Goal: Task Accomplishment & Management: Manage account settings

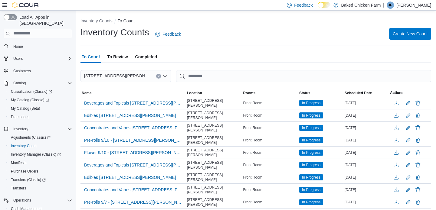
click at [407, 33] on span "Create New Count" at bounding box center [409, 34] width 35 height 6
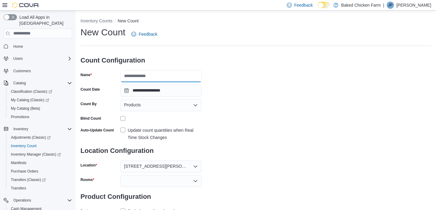
click at [154, 70] on input "Name" at bounding box center [160, 76] width 81 height 12
type input "**********"
click at [260, 115] on div "**********" at bounding box center [255, 121] width 350 height 190
click at [154, 105] on div "Products" at bounding box center [160, 105] width 81 height 12
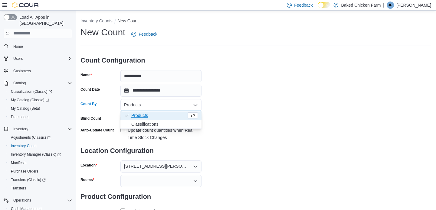
click at [142, 124] on span "Classifications" at bounding box center [164, 124] width 67 height 6
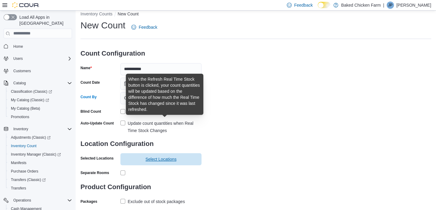
scroll to position [20, 0]
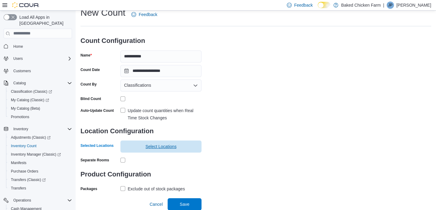
click at [157, 147] on span "Select Locations" at bounding box center [160, 147] width 31 height 6
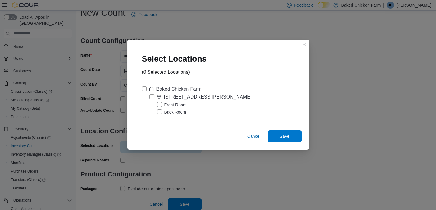
click at [172, 111] on label "Back Room" at bounding box center [171, 112] width 29 height 7
click at [290, 137] on span "Save" at bounding box center [284, 136] width 27 height 12
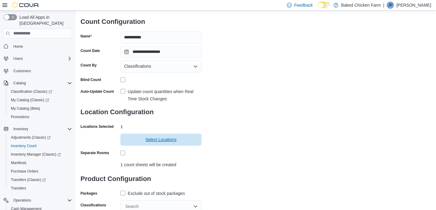
scroll to position [57, 0]
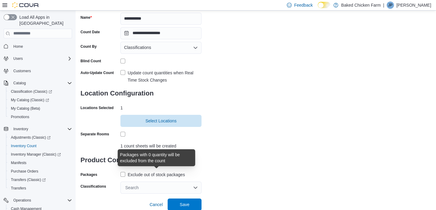
click at [139, 176] on div "Exclude out of stock packages" at bounding box center [156, 174] width 57 height 7
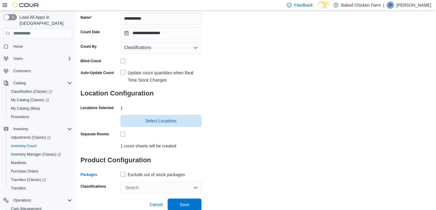
click at [143, 187] on div "Search" at bounding box center [160, 188] width 81 height 12
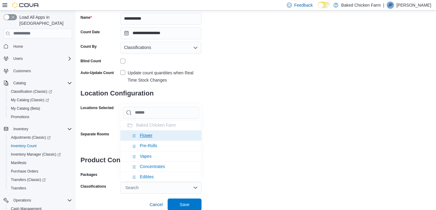
click at [146, 136] on span "Flower" at bounding box center [146, 135] width 13 height 5
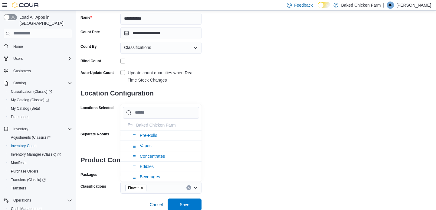
click at [252, 158] on div "**********" at bounding box center [255, 81] width 350 height 225
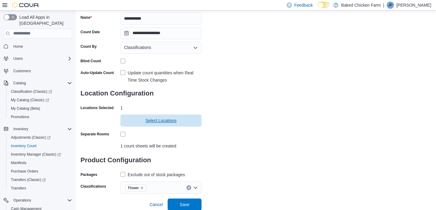
click at [160, 120] on span "Select Locations" at bounding box center [160, 121] width 31 height 6
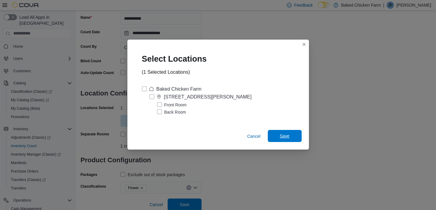
click at [281, 133] on span "Save" at bounding box center [284, 136] width 27 height 12
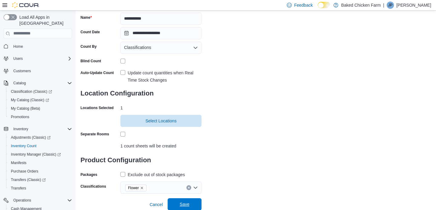
click at [188, 201] on span "Save" at bounding box center [185, 204] width 10 height 6
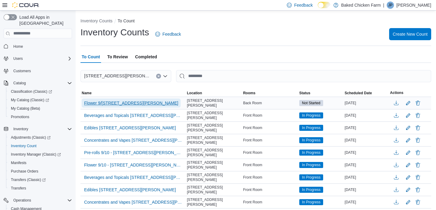
click at [147, 102] on span "Flower 9/12 - 2702 W. Amador Aveune" at bounding box center [131, 103] width 94 height 6
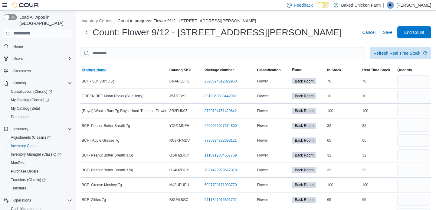
click at [100, 69] on span "Product Name" at bounding box center [94, 70] width 24 height 5
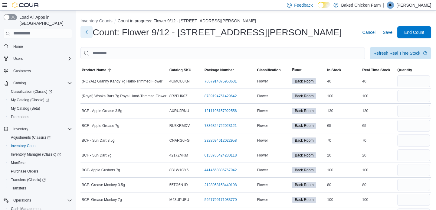
click at [82, 30] on button "Next" at bounding box center [86, 32] width 12 height 12
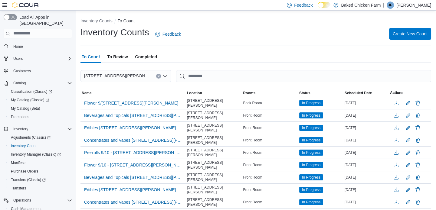
click at [403, 30] on span "Create New Count" at bounding box center [409, 34] width 35 height 12
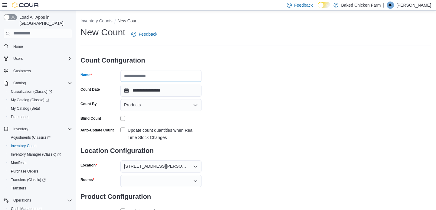
click at [163, 75] on input "Name" at bounding box center [160, 76] width 81 height 12
type input "**********"
click at [164, 106] on div "Products" at bounding box center [160, 105] width 81 height 12
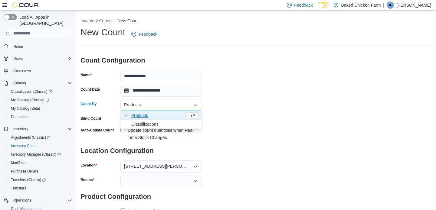
click at [158, 123] on span "Classifications" at bounding box center [164, 124] width 67 height 6
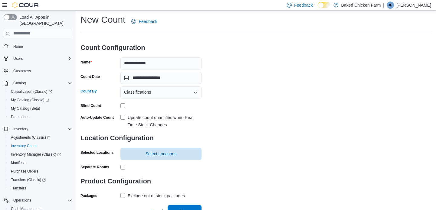
scroll to position [20, 0]
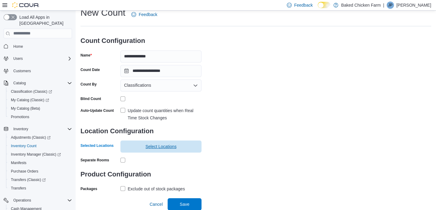
click at [155, 143] on span "Select Locations" at bounding box center [161, 147] width 74 height 12
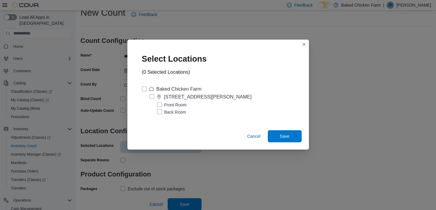
click at [175, 112] on label "Back Room" at bounding box center [171, 112] width 29 height 7
click at [288, 135] on span "Save" at bounding box center [285, 136] width 10 height 6
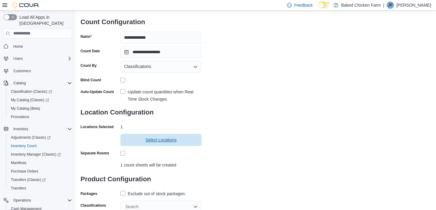
scroll to position [57, 0]
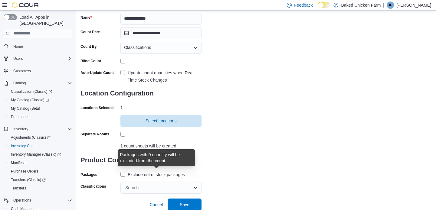
click at [172, 174] on div "Exclude out of stock packages" at bounding box center [156, 174] width 57 height 7
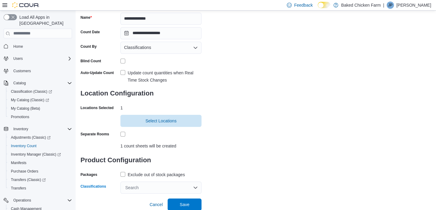
click at [169, 189] on div "Search" at bounding box center [160, 188] width 81 height 12
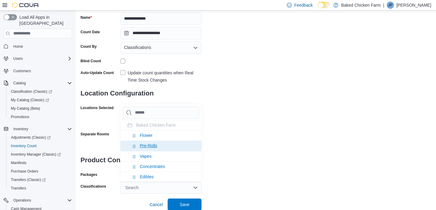
click at [154, 143] on span "Pre-Rolls" at bounding box center [149, 145] width 18 height 5
click at [246, 165] on div "**********" at bounding box center [255, 81] width 350 height 225
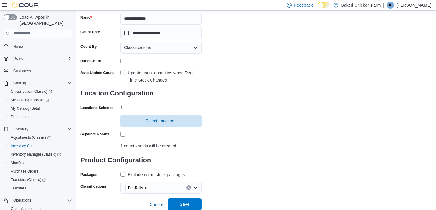
click at [191, 203] on span "Save" at bounding box center [184, 204] width 27 height 12
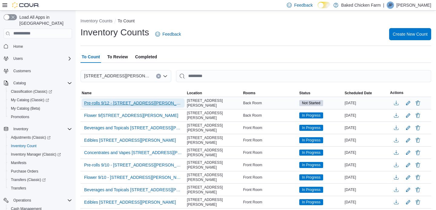
click at [117, 101] on span "Pre-rolls 9/12 - 2702 W. Amador Aveune" at bounding box center [133, 103] width 98 height 6
click at [111, 101] on span "Pre-rolls 9/12 - 2702 W. Amador Aveune" at bounding box center [133, 103] width 98 height 6
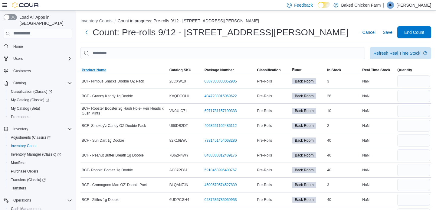
click at [95, 70] on span "Product Name" at bounding box center [94, 70] width 24 height 5
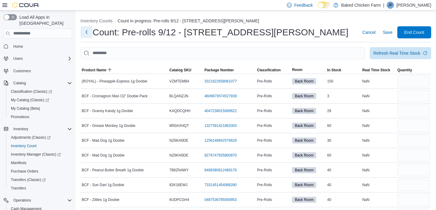
click at [87, 31] on button "Next" at bounding box center [86, 32] width 12 height 12
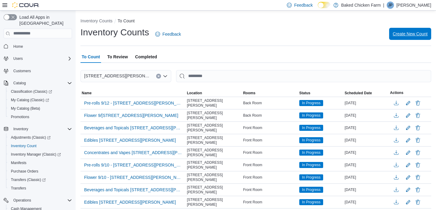
click at [421, 29] on span "Create New Count" at bounding box center [409, 34] width 35 height 12
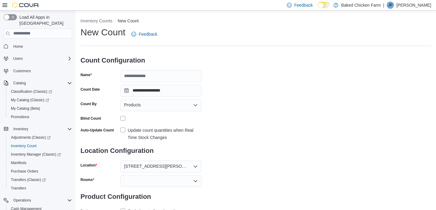
click at [145, 69] on h3 "Count Configuration" at bounding box center [140, 60] width 121 height 19
click at [145, 75] on input "Name" at bounding box center [160, 76] width 81 height 12
type input "**********"
click at [142, 109] on div "Products" at bounding box center [160, 105] width 81 height 12
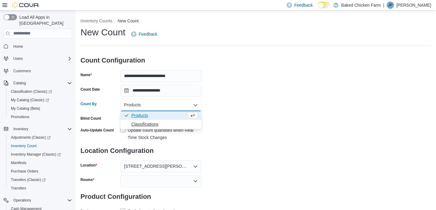
click at [144, 121] on span "Classifications" at bounding box center [164, 124] width 67 height 6
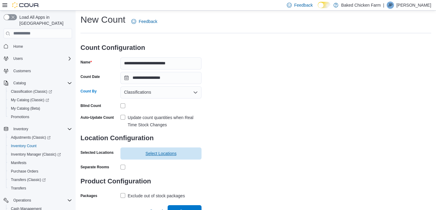
scroll to position [20, 0]
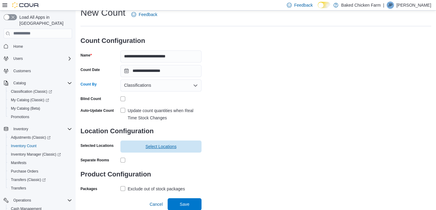
click at [169, 148] on span "Select Locations" at bounding box center [160, 147] width 31 height 6
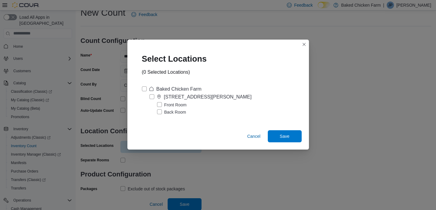
click at [165, 114] on label "Back Room" at bounding box center [171, 112] width 29 height 7
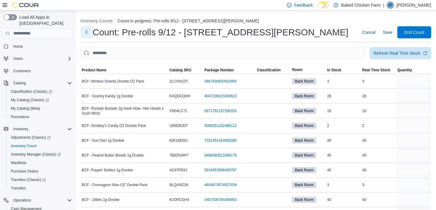
click at [88, 35] on button "Next" at bounding box center [86, 32] width 12 height 12
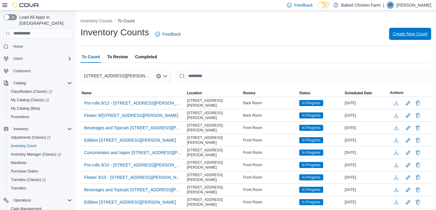
click at [422, 30] on span "Create New Count" at bounding box center [409, 34] width 35 height 12
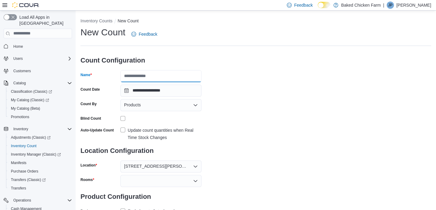
click at [152, 78] on input "Name" at bounding box center [160, 76] width 81 height 12
type input "**********"
click at [164, 105] on div "Products" at bounding box center [160, 105] width 81 height 12
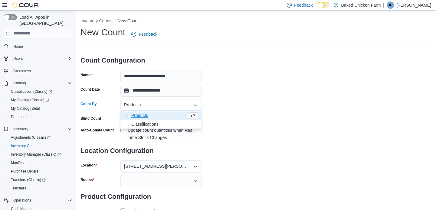
click at [140, 125] on span "Classifications" at bounding box center [164, 124] width 67 height 6
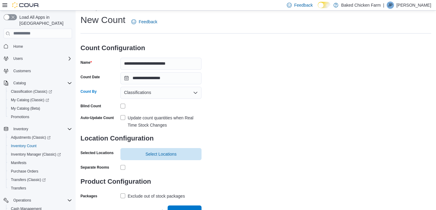
scroll to position [20, 0]
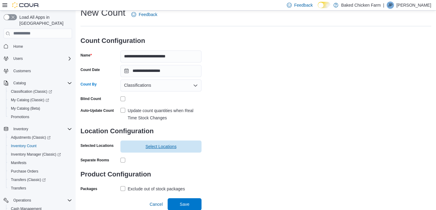
click at [162, 144] on span "Select Locations" at bounding box center [160, 147] width 31 height 6
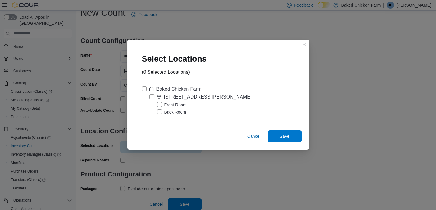
click at [157, 110] on label "Back Room" at bounding box center [171, 112] width 29 height 7
click at [287, 136] on span "Save" at bounding box center [285, 136] width 10 height 6
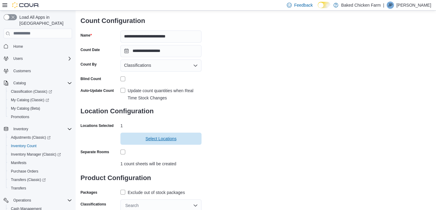
scroll to position [57, 0]
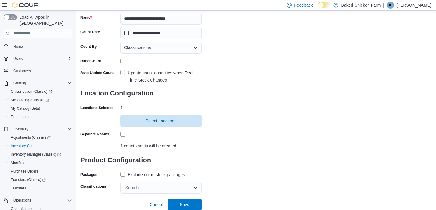
click at [154, 174] on div "Exclude out of stock packages" at bounding box center [156, 174] width 57 height 7
click at [160, 187] on div "Search" at bounding box center [160, 188] width 81 height 12
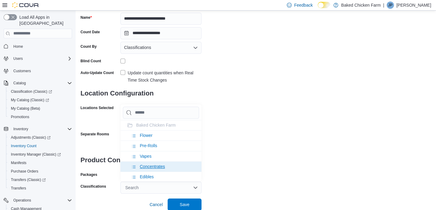
click at [157, 164] on span "Concentrates" at bounding box center [152, 166] width 25 height 5
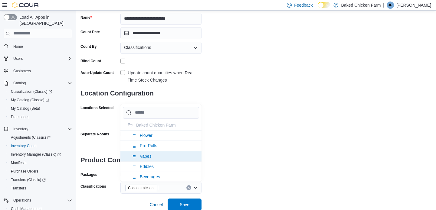
click at [142, 154] on span "Vapes" at bounding box center [146, 156] width 12 height 5
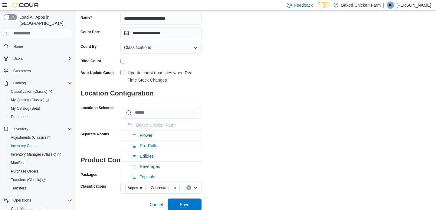
click at [304, 156] on div "**********" at bounding box center [255, 81] width 350 height 225
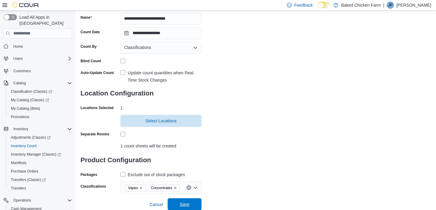
click at [183, 206] on span "Save" at bounding box center [185, 204] width 10 height 6
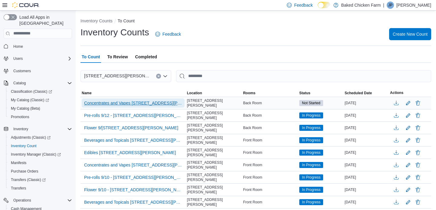
click at [124, 104] on span "Concentrates and Vapes 9/12 - 2702 W. Amador Aveune" at bounding box center [133, 103] width 98 height 6
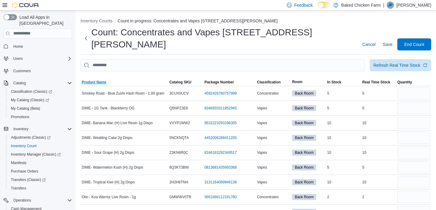
click at [94, 80] on span "Product Name" at bounding box center [94, 82] width 24 height 5
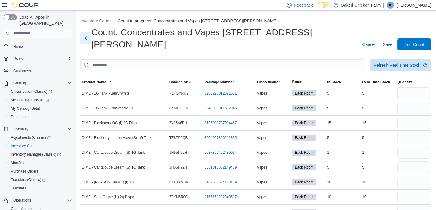
click at [88, 32] on button "Next" at bounding box center [85, 38] width 11 height 12
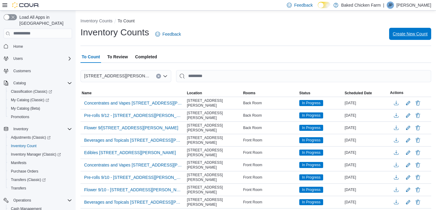
click at [412, 33] on span "Create New Count" at bounding box center [409, 34] width 35 height 6
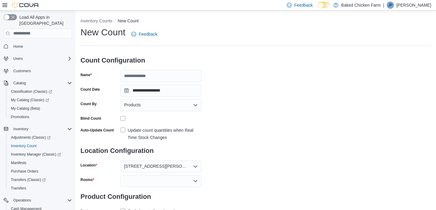
click at [139, 68] on h3 "Count Configuration" at bounding box center [140, 60] width 121 height 19
click at [141, 72] on input "Name" at bounding box center [160, 76] width 81 height 12
type input "**********"
click at [151, 107] on div "Products" at bounding box center [160, 105] width 81 height 12
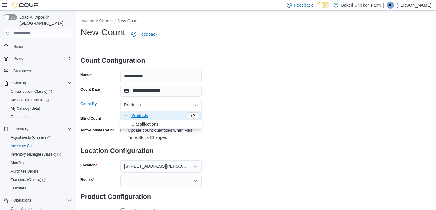
click at [150, 126] on span "Classifications" at bounding box center [164, 124] width 67 height 6
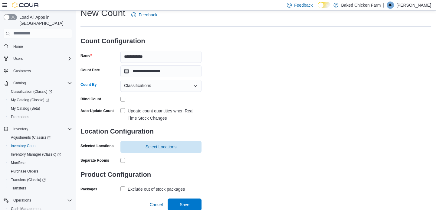
scroll to position [20, 0]
click at [166, 146] on span "Select Locations" at bounding box center [160, 147] width 31 height 6
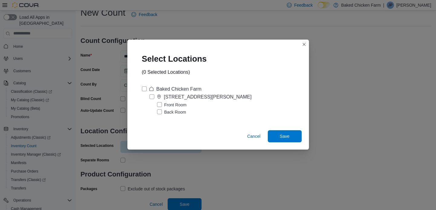
click at [160, 109] on label "Back Room" at bounding box center [171, 112] width 29 height 7
click at [289, 138] on span "Save" at bounding box center [285, 136] width 10 height 6
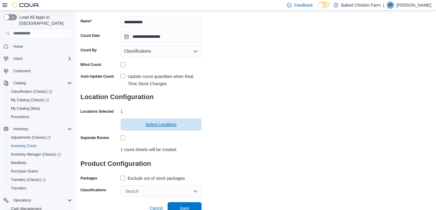
scroll to position [57, 0]
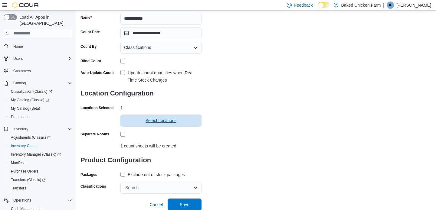
click at [166, 121] on span "Select Locations" at bounding box center [160, 121] width 31 height 6
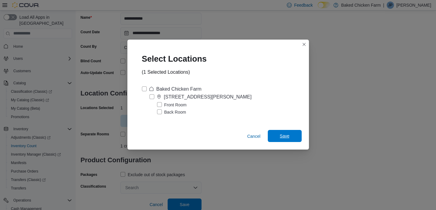
click at [290, 137] on span "Save" at bounding box center [284, 136] width 27 height 12
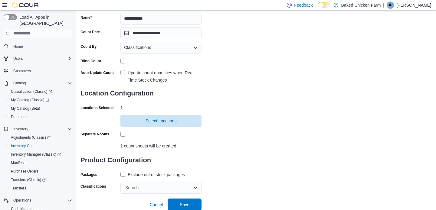
click at [145, 172] on div "Exclude out of stock packages" at bounding box center [156, 174] width 57 height 7
click at [147, 187] on div "Search" at bounding box center [160, 188] width 81 height 12
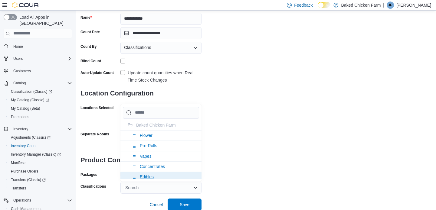
click at [145, 178] on span "Edibles" at bounding box center [147, 176] width 14 height 5
click at [242, 136] on div "**********" at bounding box center [255, 81] width 350 height 225
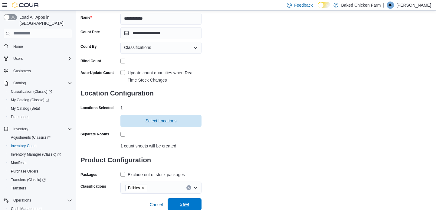
click at [185, 205] on span "Save" at bounding box center [185, 204] width 10 height 6
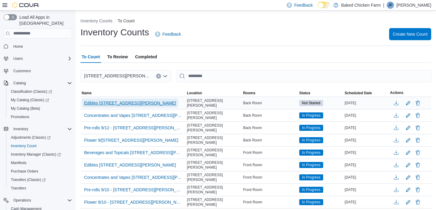
click at [112, 102] on span "Edibles 9/12 - 2702 W. Amador Aveune" at bounding box center [130, 103] width 92 height 6
click at [129, 104] on span "Edibles 9/12 - 2702 W. Amador Aveune" at bounding box center [130, 103] width 92 height 6
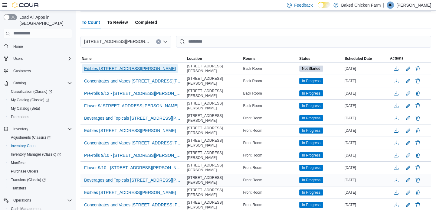
scroll to position [84, 0]
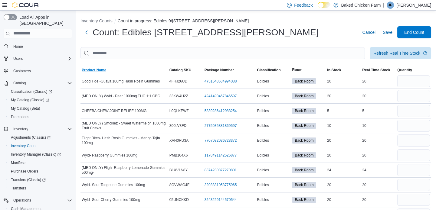
click at [98, 70] on span "Product Name" at bounding box center [94, 70] width 24 height 5
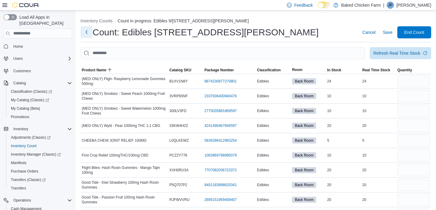
click at [89, 30] on button "Next" at bounding box center [86, 32] width 12 height 12
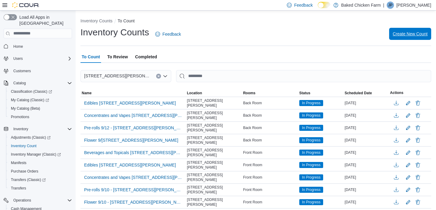
click at [412, 34] on span "Create New Count" at bounding box center [409, 34] width 35 height 6
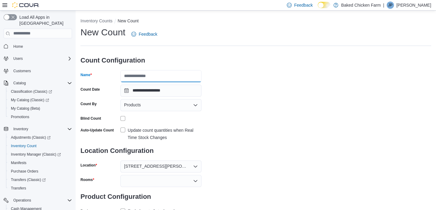
click at [127, 75] on input "Name" at bounding box center [160, 76] width 81 height 12
type input "**********"
click at [158, 109] on div "Products" at bounding box center [160, 105] width 81 height 12
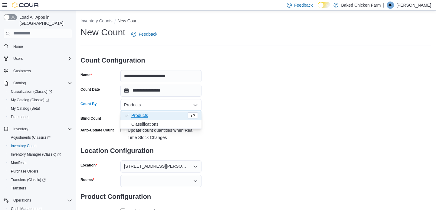
click at [149, 125] on span "Classifications" at bounding box center [164, 124] width 67 height 6
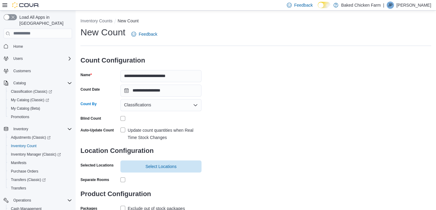
scroll to position [20, 0]
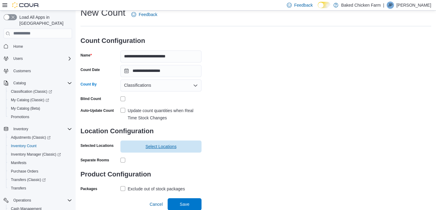
click at [170, 145] on span "Select Locations" at bounding box center [160, 147] width 31 height 6
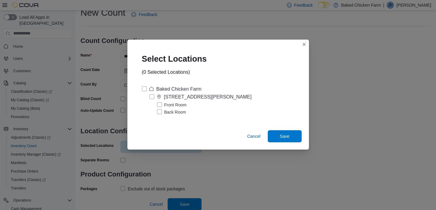
click at [167, 111] on label "Back Room" at bounding box center [171, 112] width 29 height 7
click at [279, 132] on span "Save" at bounding box center [284, 136] width 27 height 12
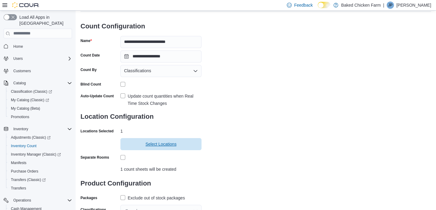
scroll to position [57, 0]
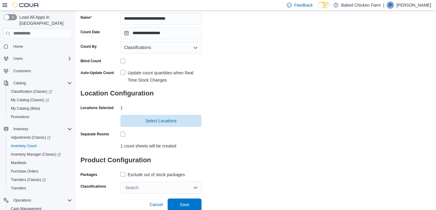
click at [159, 174] on div "Exclude out of stock packages" at bounding box center [156, 174] width 57 height 7
click at [153, 185] on div "Search" at bounding box center [160, 188] width 81 height 12
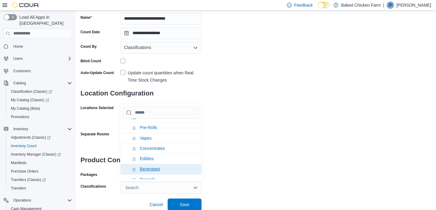
scroll to position [27, 0]
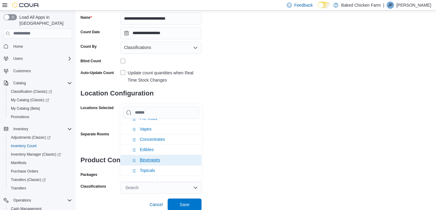
click at [146, 161] on li "Beverages" at bounding box center [160, 160] width 81 height 10
click at [144, 156] on li "Topicals" at bounding box center [160, 160] width 81 height 10
click at [261, 177] on div "**********" at bounding box center [255, 81] width 350 height 225
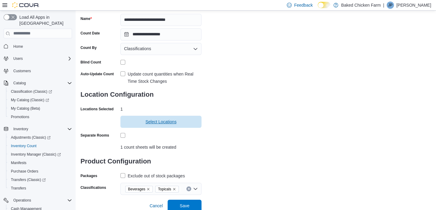
scroll to position [57, 0]
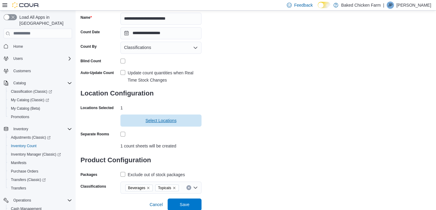
click at [149, 119] on span "Select Locations" at bounding box center [160, 121] width 31 height 6
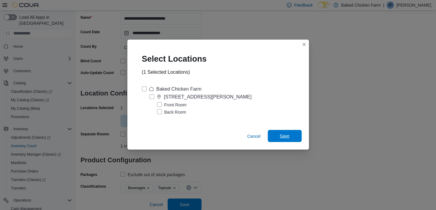
click at [285, 140] on span "Save" at bounding box center [284, 136] width 27 height 12
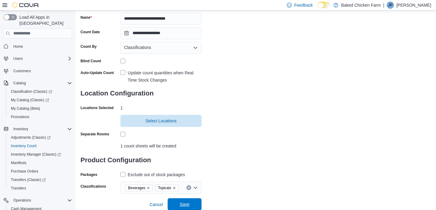
click at [187, 204] on span "Save" at bounding box center [185, 204] width 10 height 6
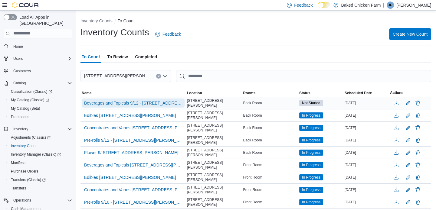
click at [119, 100] on span "Beverages and Topicals 9/12 - 2702 W. Amador Aveune" at bounding box center [133, 103] width 98 height 6
click at [111, 102] on span "Beverages and Topicals 9/12 - 2702 W. Amador Aveune" at bounding box center [133, 103] width 98 height 6
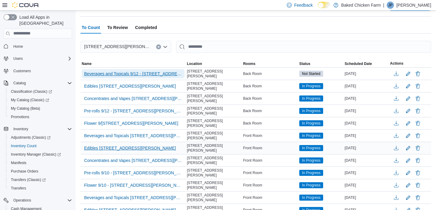
scroll to position [27, 0]
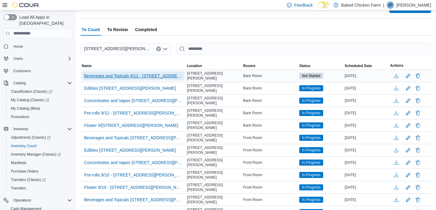
click at [115, 76] on span "Beverages and Topicals 9/12 - 2702 W. Amador Aveune" at bounding box center [133, 76] width 98 height 6
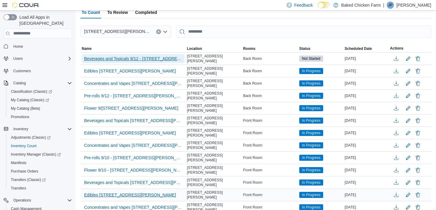
scroll to position [0, 0]
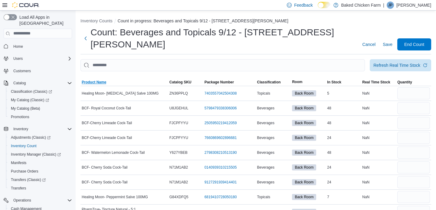
click at [96, 79] on span "Product Name" at bounding box center [124, 82] width 88 height 7
click at [83, 32] on button "Next" at bounding box center [85, 38] width 10 height 12
